Goal: Information Seeking & Learning: Learn about a topic

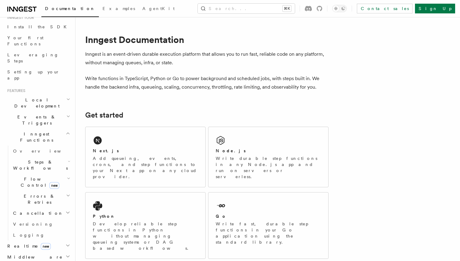
scroll to position [75, 0]
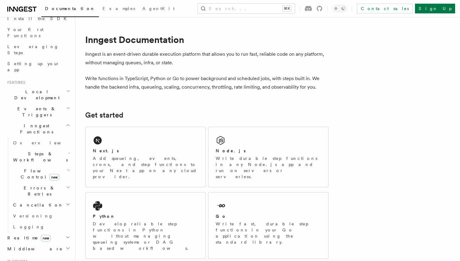
click at [62, 165] on h2 "Flow Control new" at bounding box center [41, 173] width 61 height 17
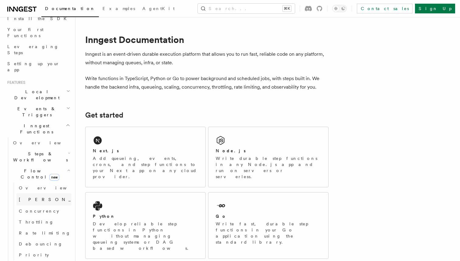
click at [48, 193] on link "Singleton new" at bounding box center [43, 199] width 55 height 12
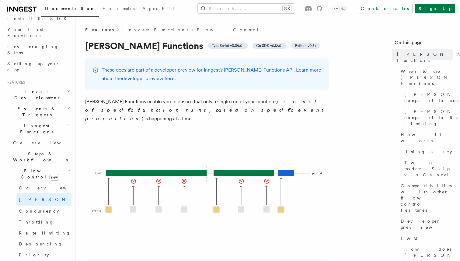
click at [56, 148] on h2 "Steps & Workflows" at bounding box center [41, 156] width 61 height 17
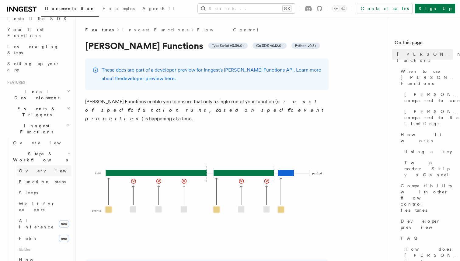
click at [51, 165] on link "Overview" at bounding box center [43, 170] width 55 height 11
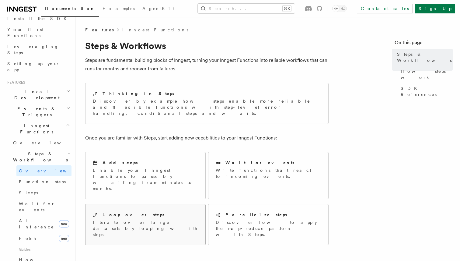
click at [170, 208] on div "Loop over steps Iterate over large datasets by looping with steps." at bounding box center [146, 224] width 120 height 40
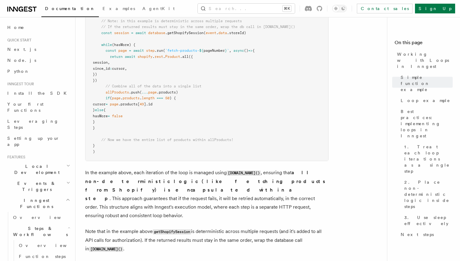
scroll to position [684, 0]
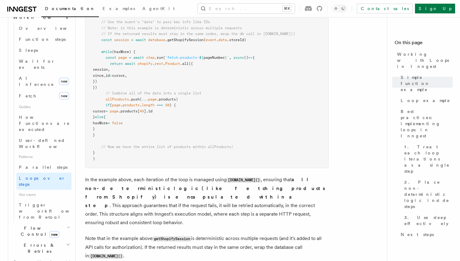
click at [62, 240] on h2 "Errors & Retries" at bounding box center [41, 248] width 61 height 17
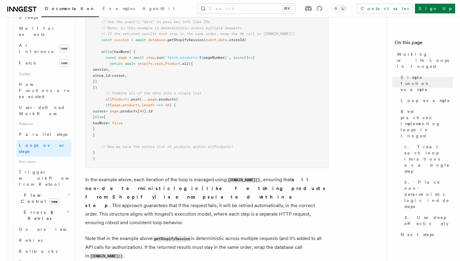
scroll to position [251, 0]
click at [46, 234] on link "Retries" at bounding box center [43, 239] width 55 height 11
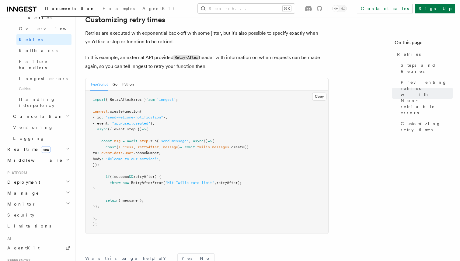
scroll to position [810, 0]
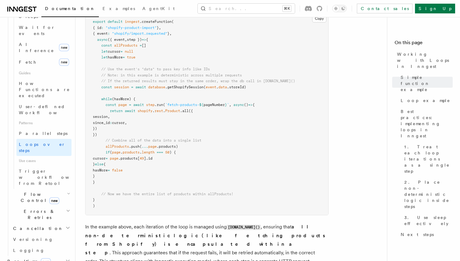
scroll to position [629, 0]
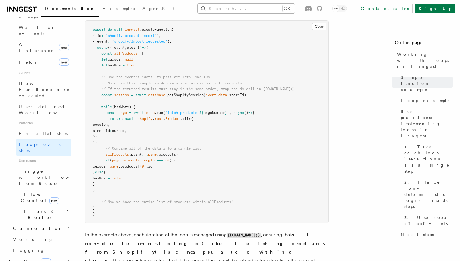
click at [268, 9] on button "Search... ⌘K" at bounding box center [246, 9] width 97 height 10
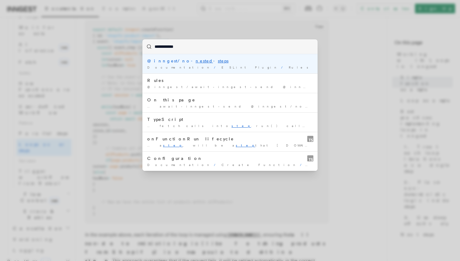
type input "**********"
click at [371, 75] on div "**********" at bounding box center [230, 130] width 460 height 261
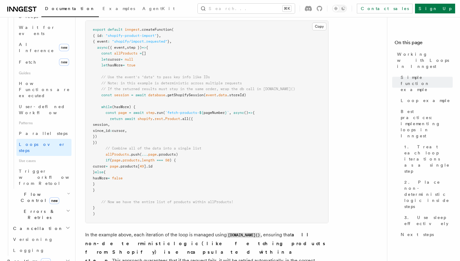
click at [65, 206] on h2 "Errors & Retries" at bounding box center [41, 214] width 61 height 17
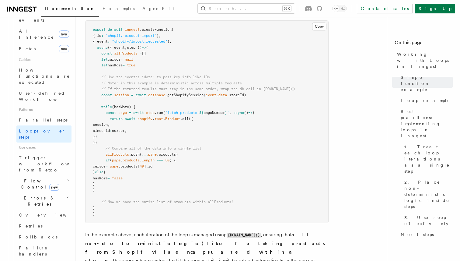
scroll to position [270, 0]
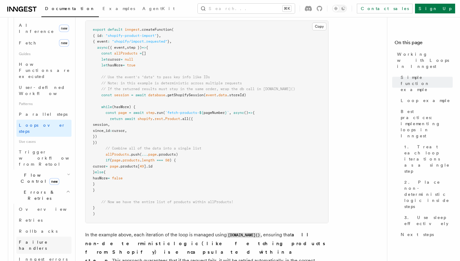
click at [58, 237] on link "Failure handlers" at bounding box center [43, 245] width 55 height 17
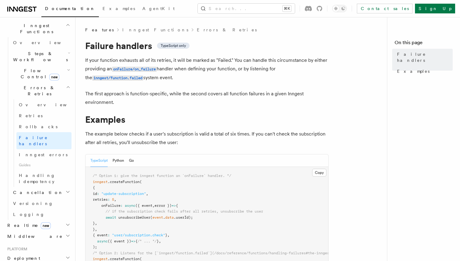
scroll to position [165, 0]
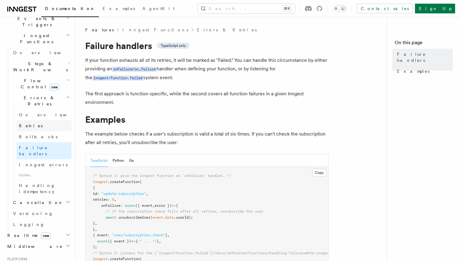
click at [52, 120] on link "Retries" at bounding box center [43, 125] width 55 height 11
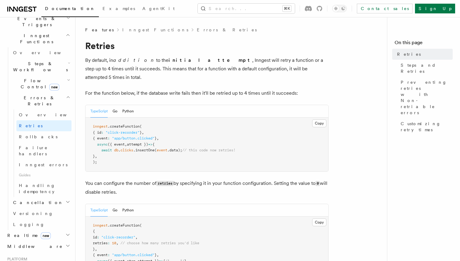
click at [397, 93] on ul "Retries Steps and Retries Preventing retries with Non-retriable errors Customiz…" at bounding box center [424, 92] width 58 height 86
click at [404, 121] on span "Customizing retry times" at bounding box center [427, 127] width 52 height 12
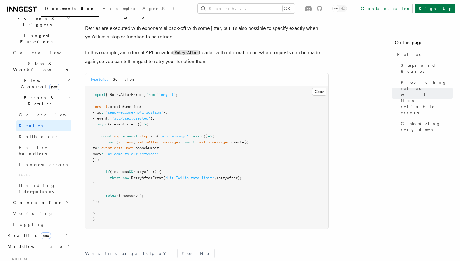
scroll to position [816, 0]
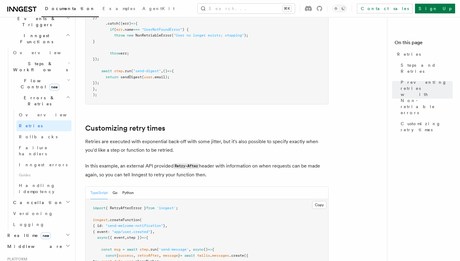
scroll to position [458, 0]
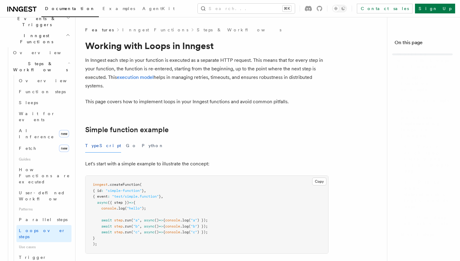
scroll to position [629, 0]
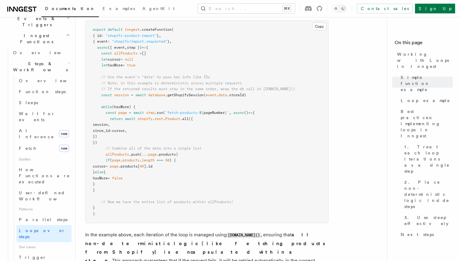
drag, startPoint x: 112, startPoint y: 144, endPoint x: 92, endPoint y: 113, distance: 36.8
click at [92, 113] on pre "export default inngest .createFunction ( { id : "shopify-product-import" } , { …" at bounding box center [207, 122] width 243 height 202
